Goal: Task Accomplishment & Management: Manage account settings

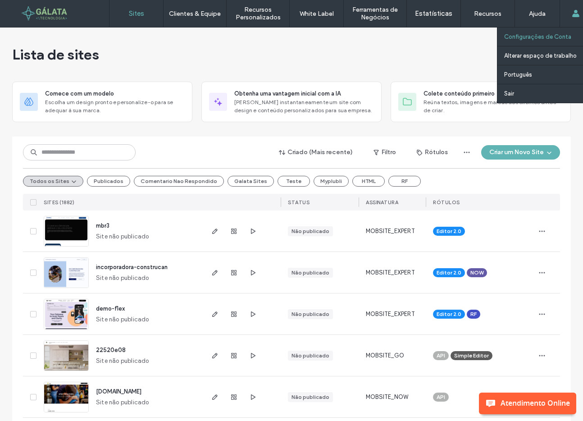
click at [545, 35] on label "Configurações de Conta" at bounding box center [537, 36] width 67 height 7
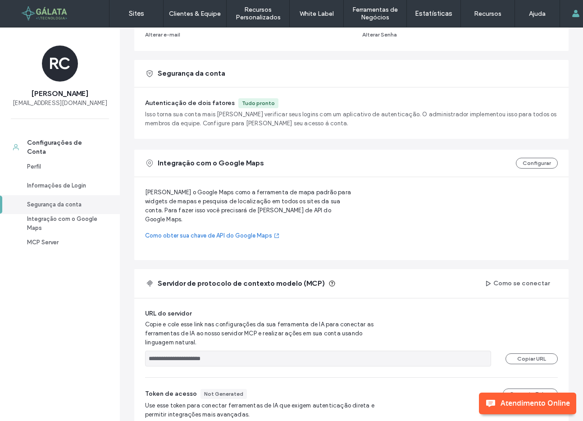
scroll to position [277, 0]
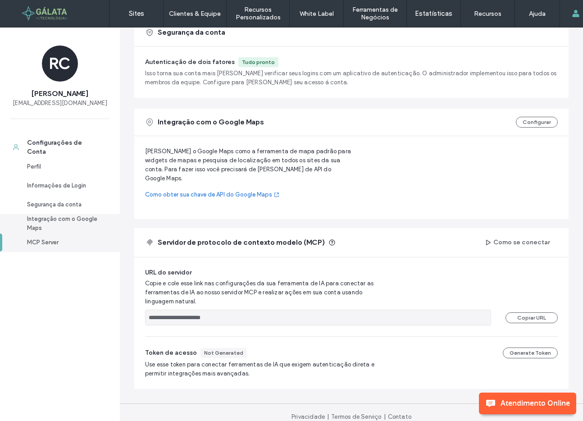
click at [75, 219] on div "Integração com o Google Maps" at bounding box center [64, 223] width 74 height 18
click at [68, 204] on div "Segurança da conta" at bounding box center [64, 204] width 74 height 9
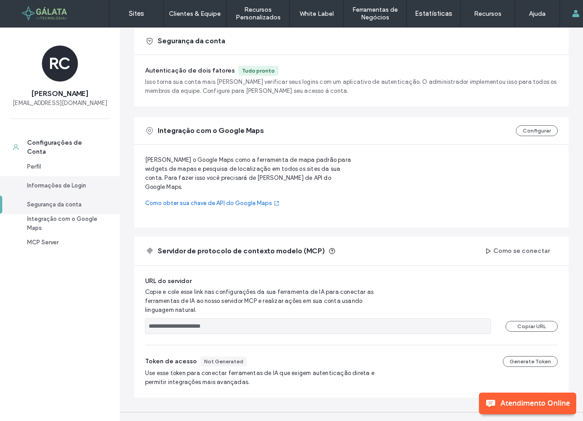
click at [68, 186] on div "Informações de Login" at bounding box center [64, 185] width 74 height 9
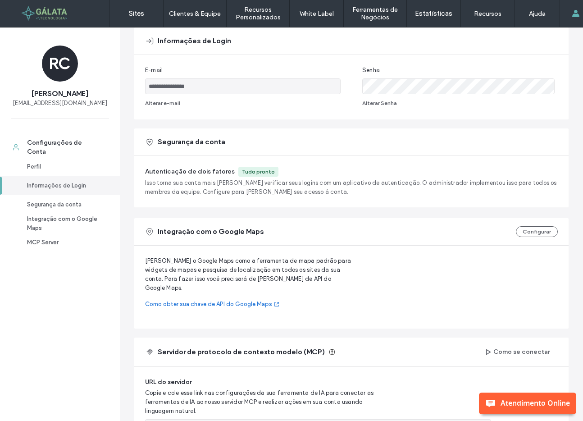
scroll to position [0, 0]
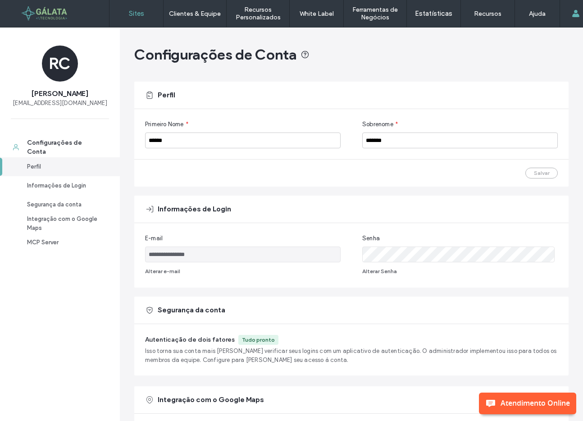
click at [136, 11] on label "Sites" at bounding box center [136, 13] width 15 height 8
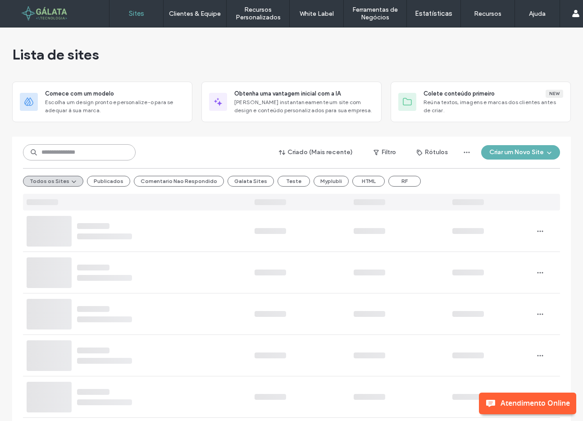
click at [113, 152] on input at bounding box center [79, 152] width 113 height 16
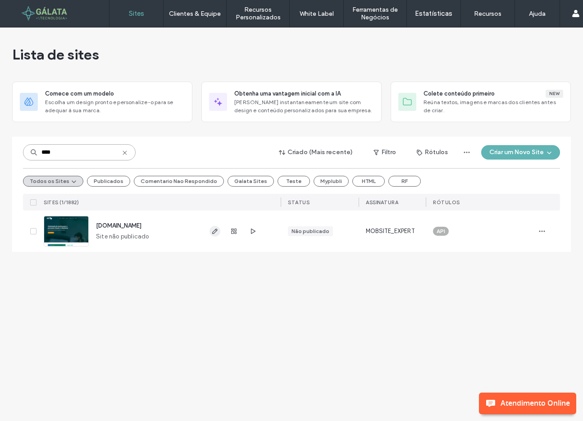
type input "****"
click at [216, 234] on icon "button" at bounding box center [214, 230] width 7 height 7
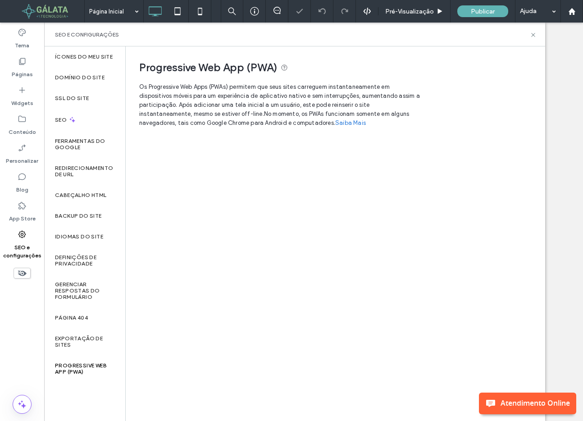
click at [81, 344] on label "Exportação de sites" at bounding box center [84, 341] width 59 height 13
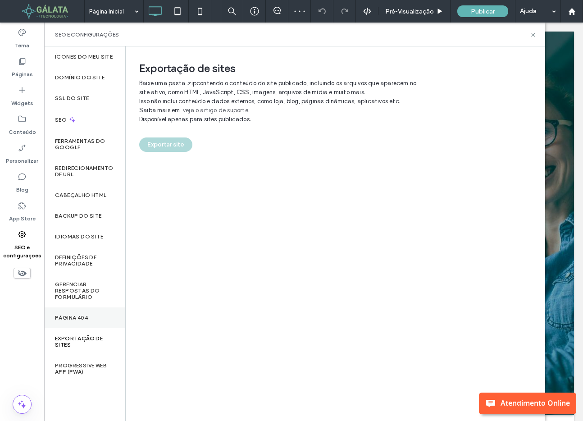
click at [76, 319] on label "Página 404" at bounding box center [71, 317] width 33 height 6
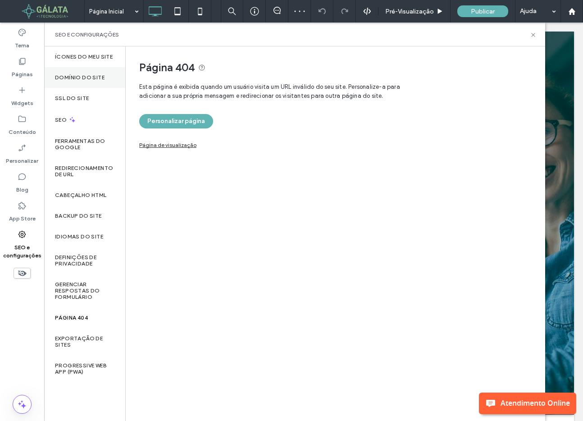
click at [80, 75] on label "Domínio do site" at bounding box center [80, 77] width 50 height 6
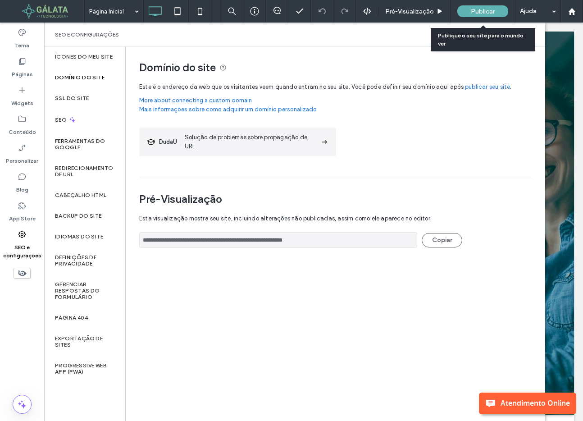
click at [480, 11] on span "Publicar" at bounding box center [483, 12] width 24 height 8
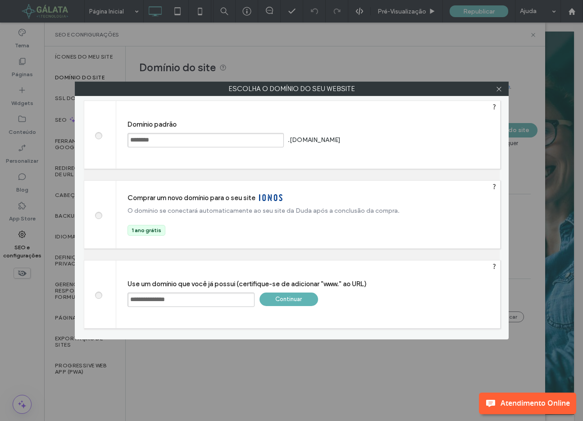
click at [294, 299] on div "Continuar" at bounding box center [288, 299] width 59 height 14
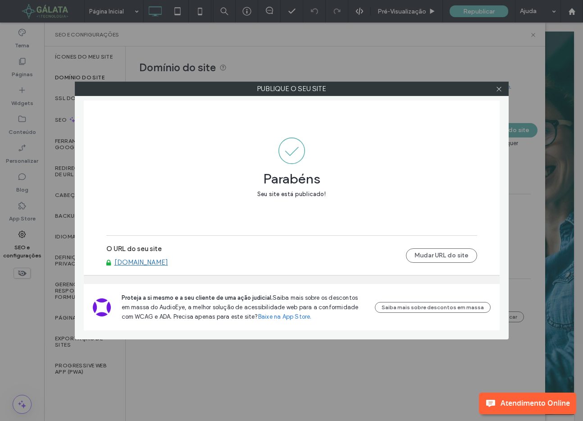
click at [160, 263] on link "[DOMAIN_NAME]" at bounding box center [141, 262] width 54 height 8
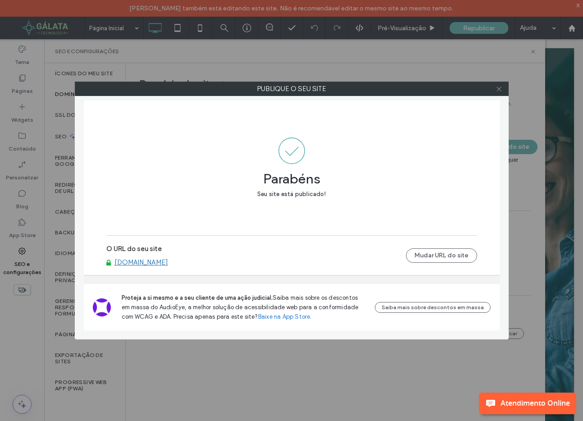
click at [500, 90] on use at bounding box center [498, 88] width 5 height 5
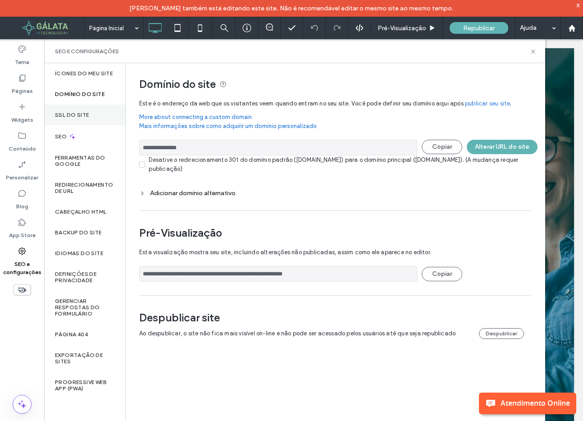
click at [90, 119] on div "SSL do site" at bounding box center [84, 114] width 81 height 21
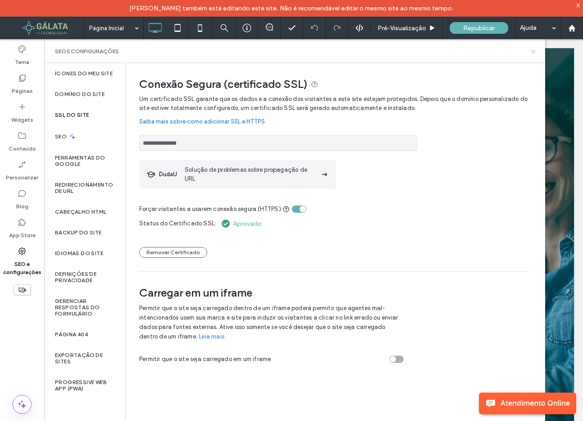
click at [534, 51] on use at bounding box center [533, 52] width 4 height 4
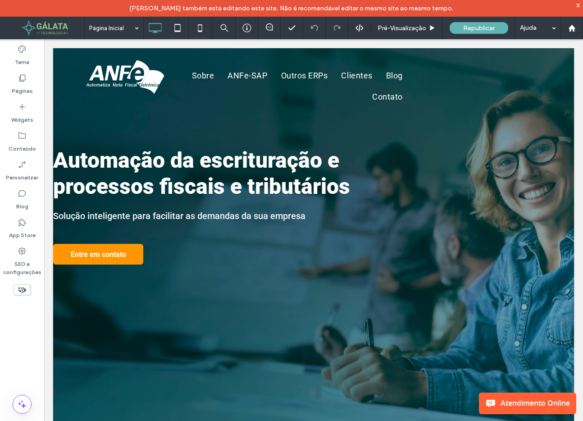
click at [579, 5] on div "x" at bounding box center [578, 5] width 4 height 8
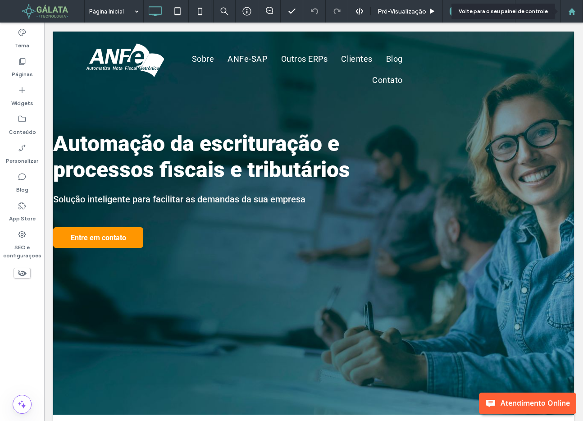
click at [570, 9] on icon at bounding box center [572, 12] width 8 height 8
